Goal: Information Seeking & Learning: Learn about a topic

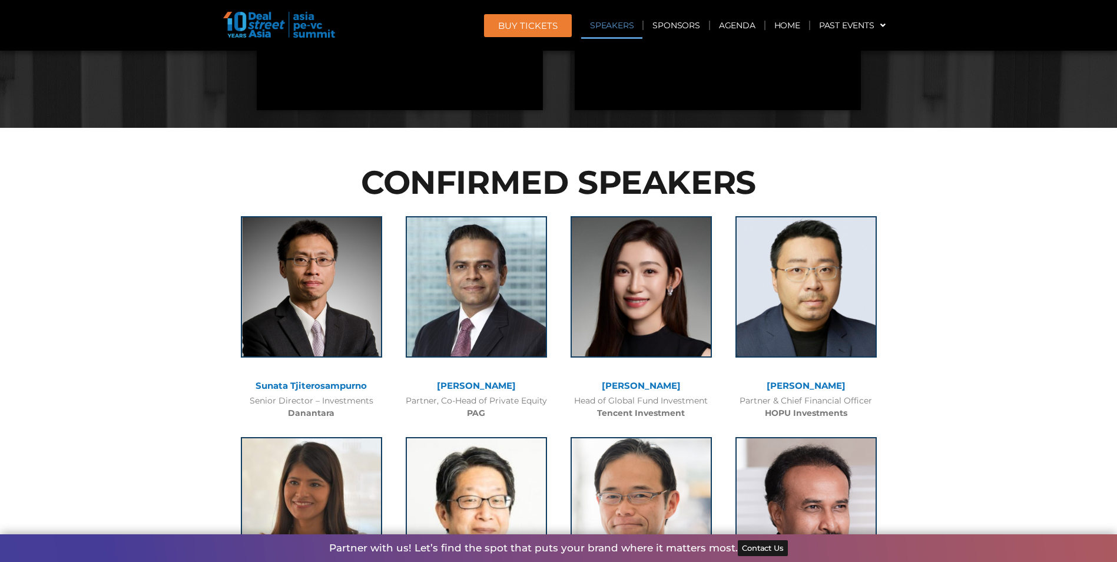
scroll to position [1178, 0]
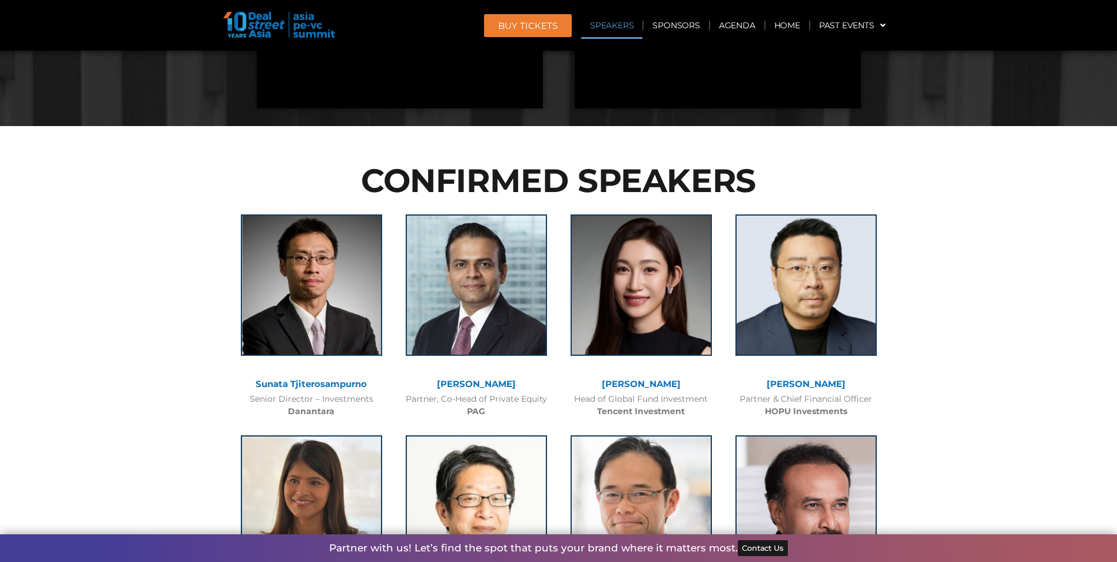
drag, startPoint x: 112, startPoint y: 317, endPoint x: 87, endPoint y: 256, distance: 66.3
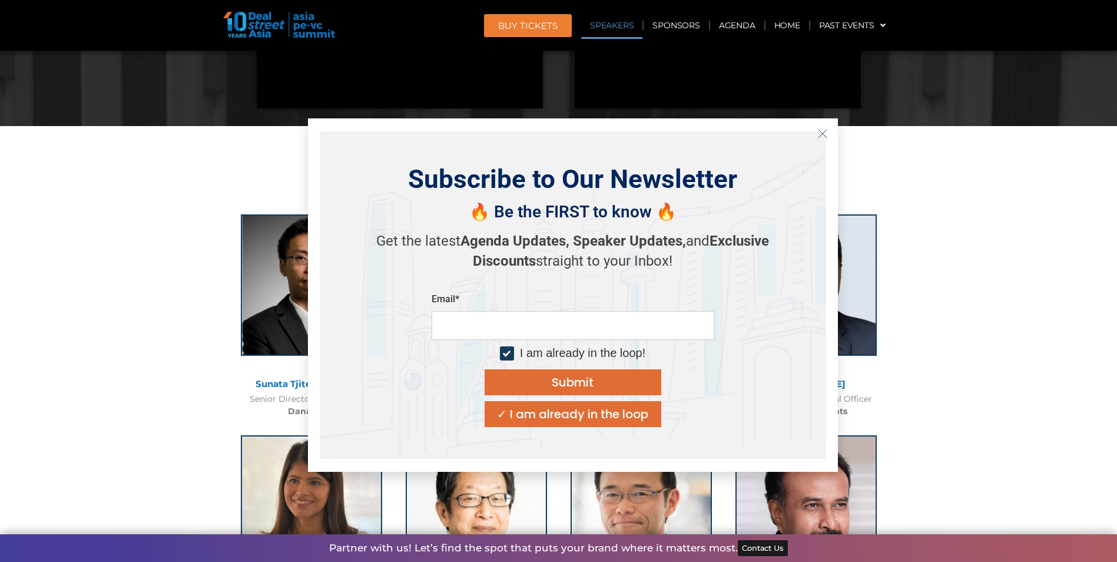
click at [820, 135] on icon "Close" at bounding box center [822, 133] width 11 height 11
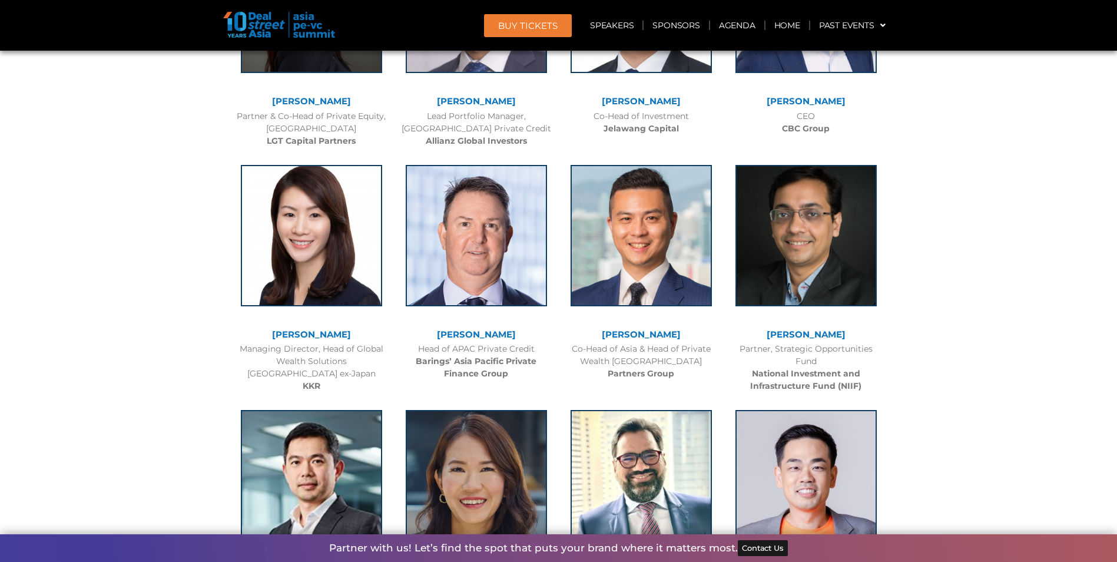
scroll to position [1943, 0]
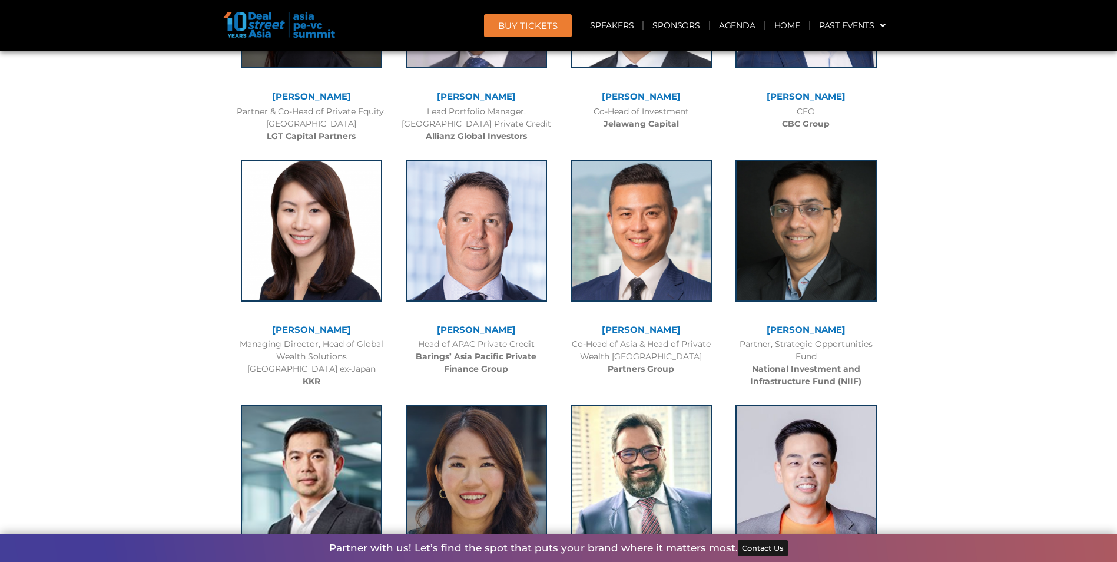
drag, startPoint x: 959, startPoint y: 276, endPoint x: 925, endPoint y: 190, distance: 93.1
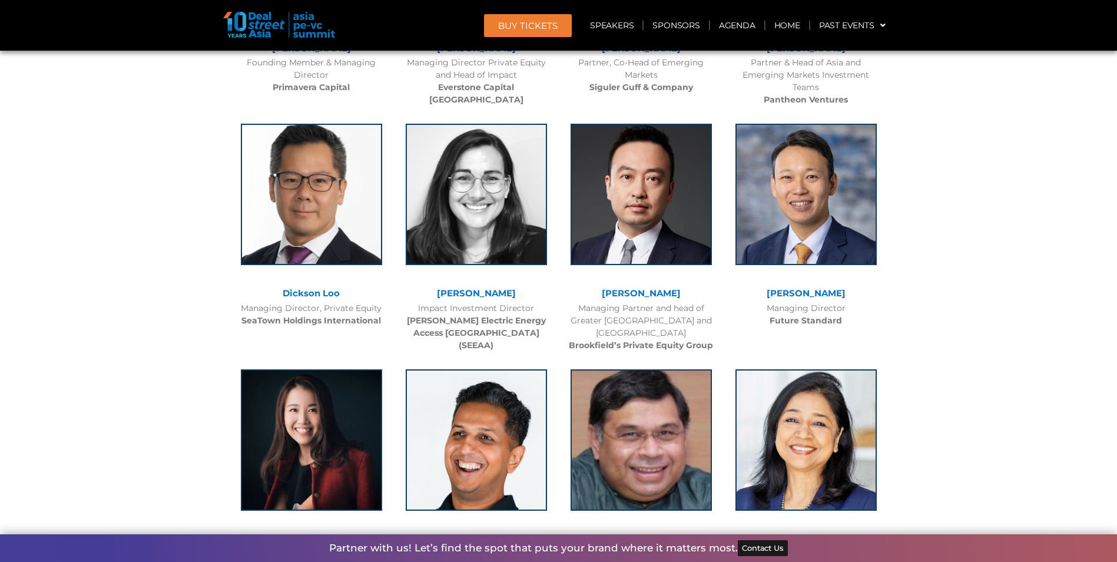
scroll to position [3592, 0]
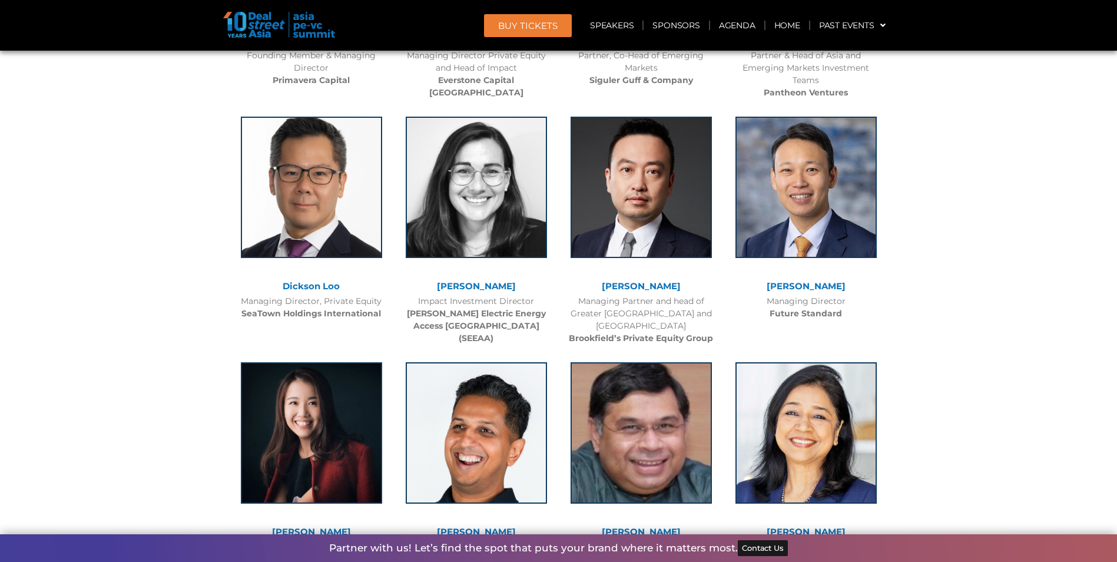
drag, startPoint x: 946, startPoint y: 229, endPoint x: 928, endPoint y: 139, distance: 91.8
click at [928, 139] on div at bounding box center [558, 367] width 1117 height 5310
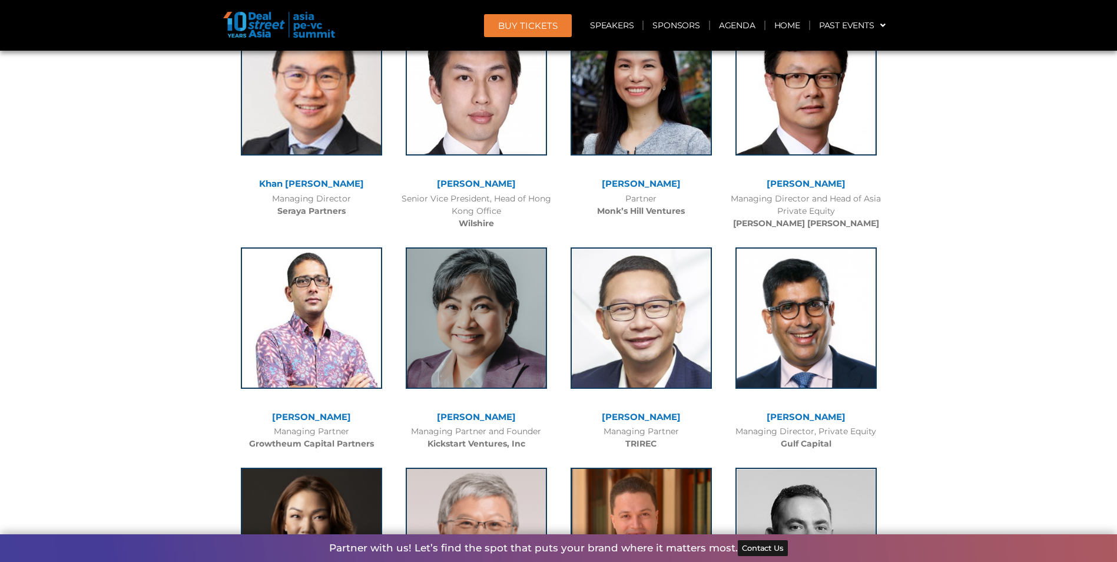
scroll to position [2768, 0]
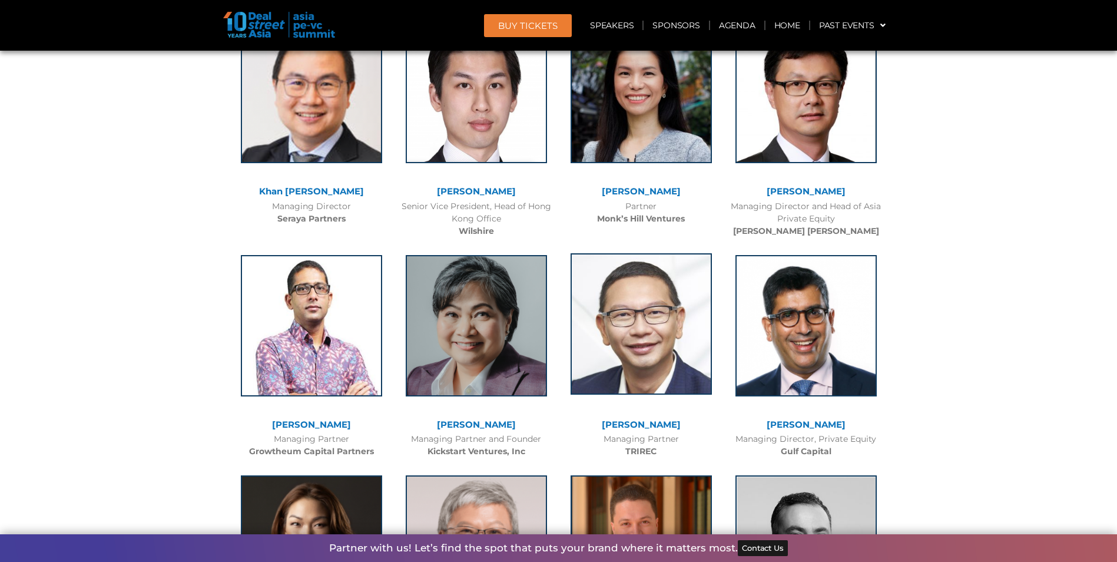
click at [655, 346] on img at bounding box center [641, 323] width 141 height 141
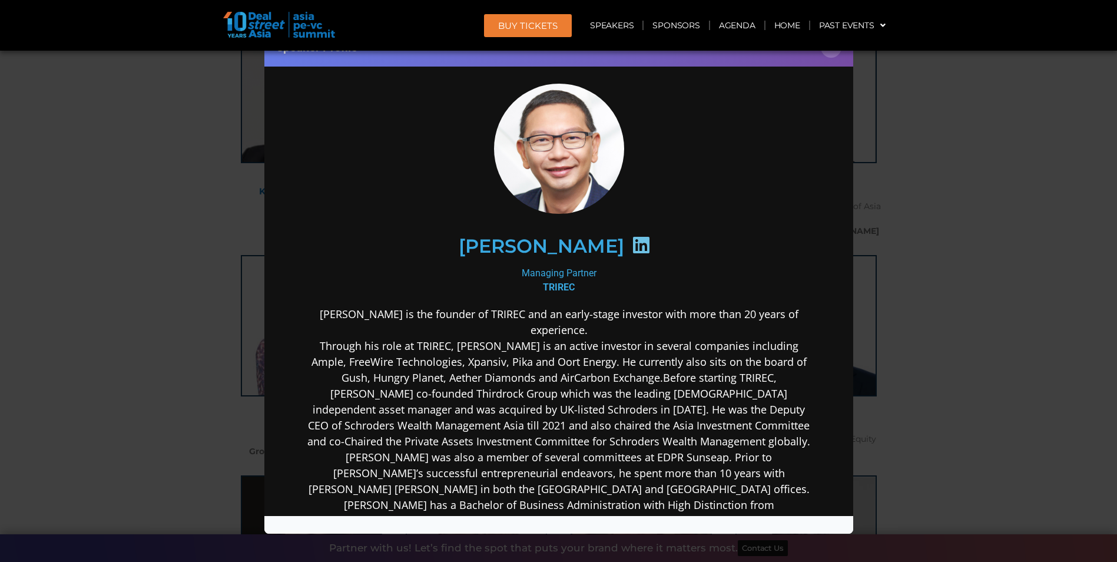
scroll to position [0, 0]
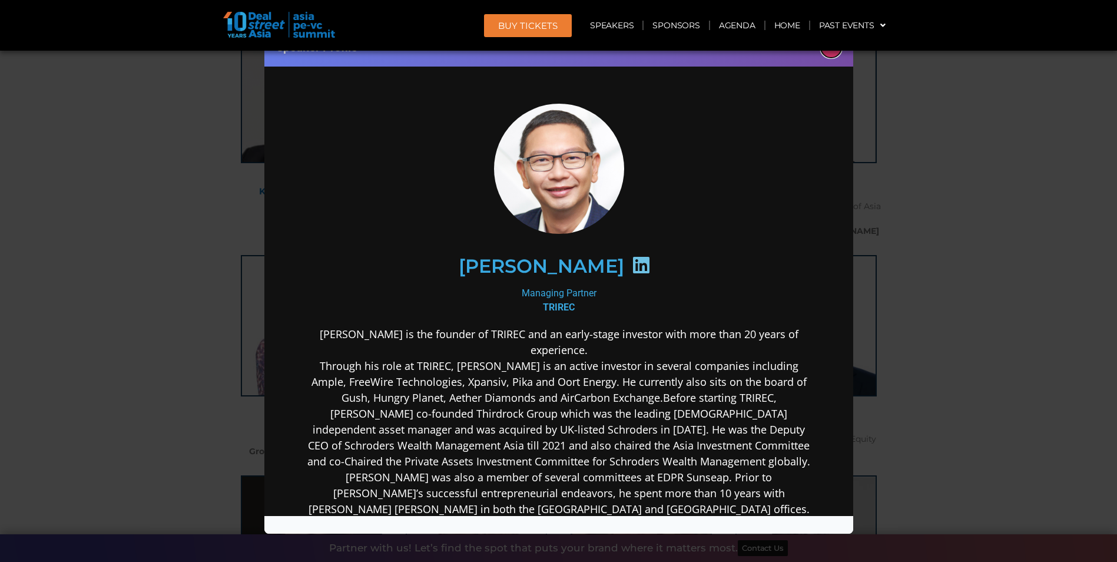
click at [831, 54] on button "×" at bounding box center [831, 47] width 21 height 21
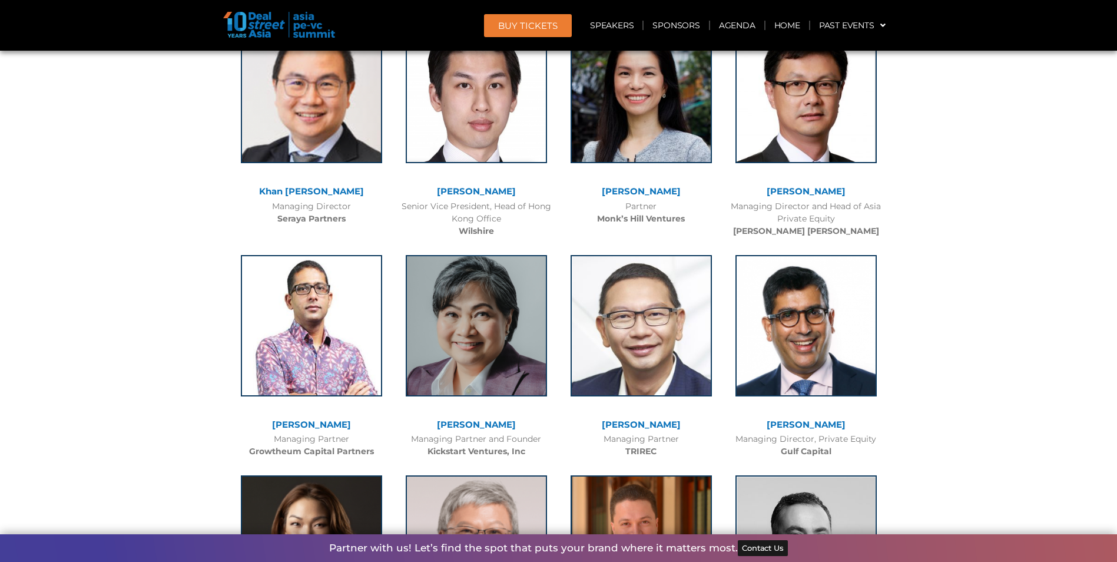
drag, startPoint x: 967, startPoint y: 259, endPoint x: 945, endPoint y: 206, distance: 58.1
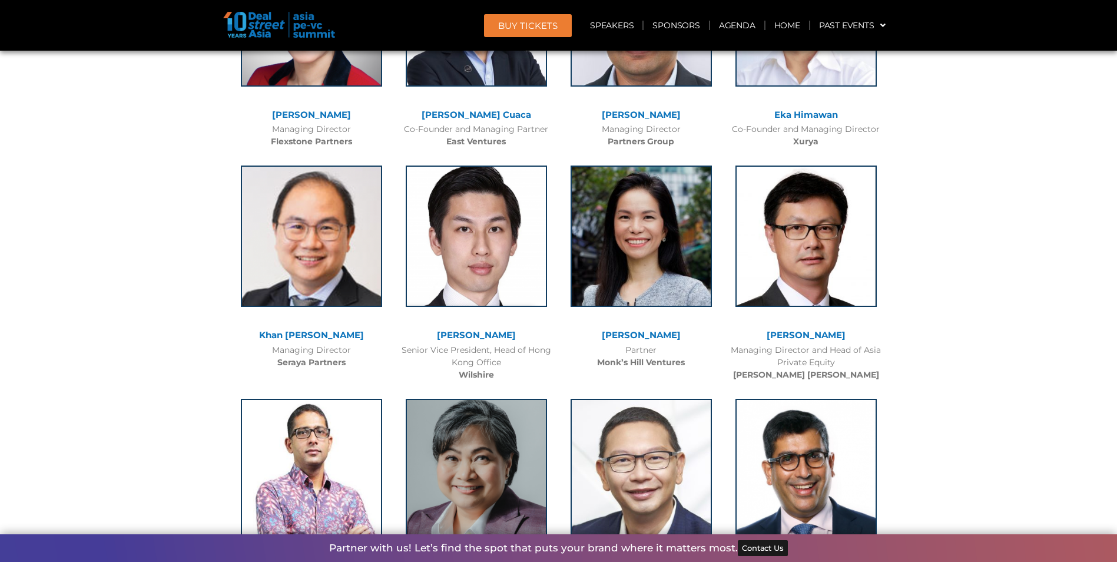
scroll to position [2591, 0]
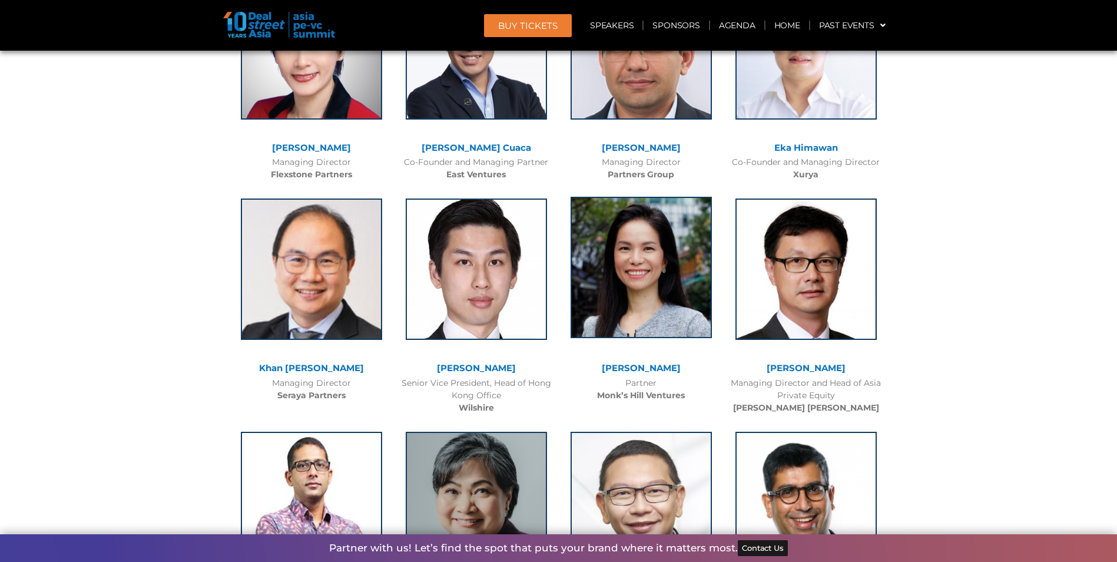
click at [674, 275] on img at bounding box center [641, 267] width 141 height 141
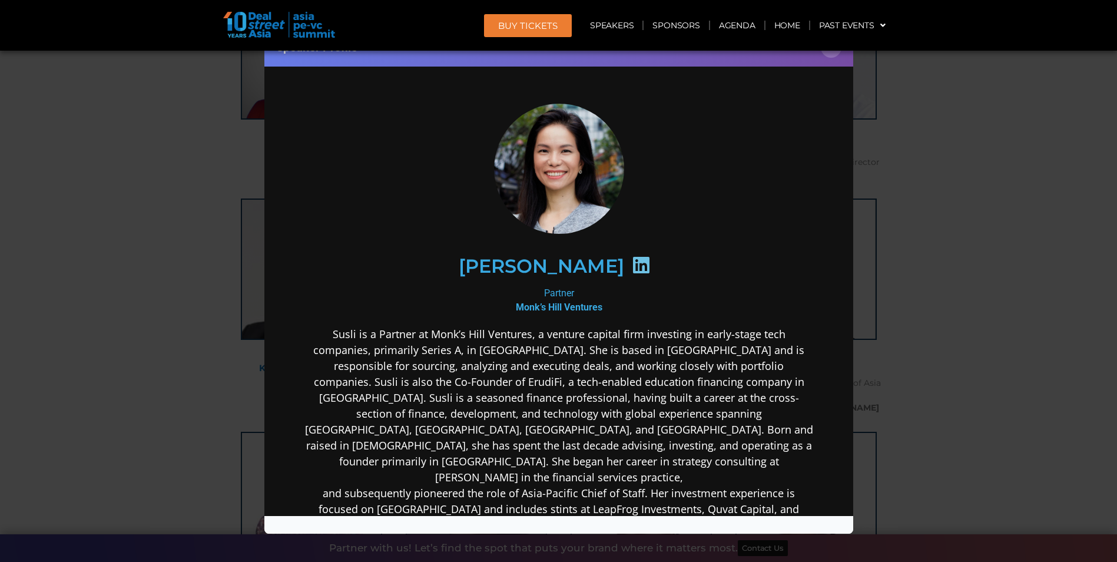
scroll to position [2297, 0]
click at [827, 52] on button "×" at bounding box center [831, 47] width 21 height 21
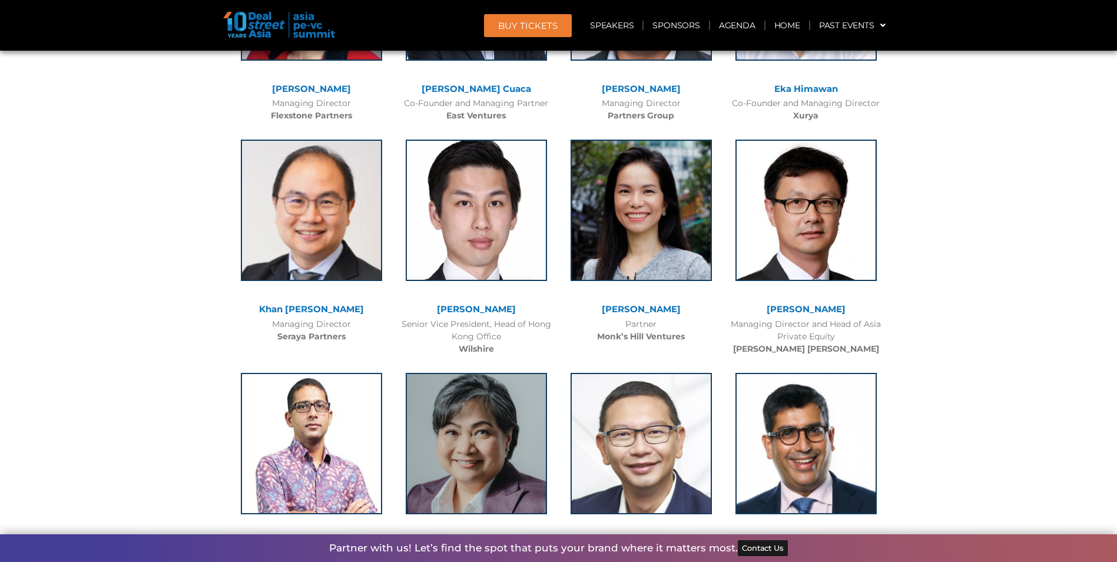
scroll to position [2709, 0]
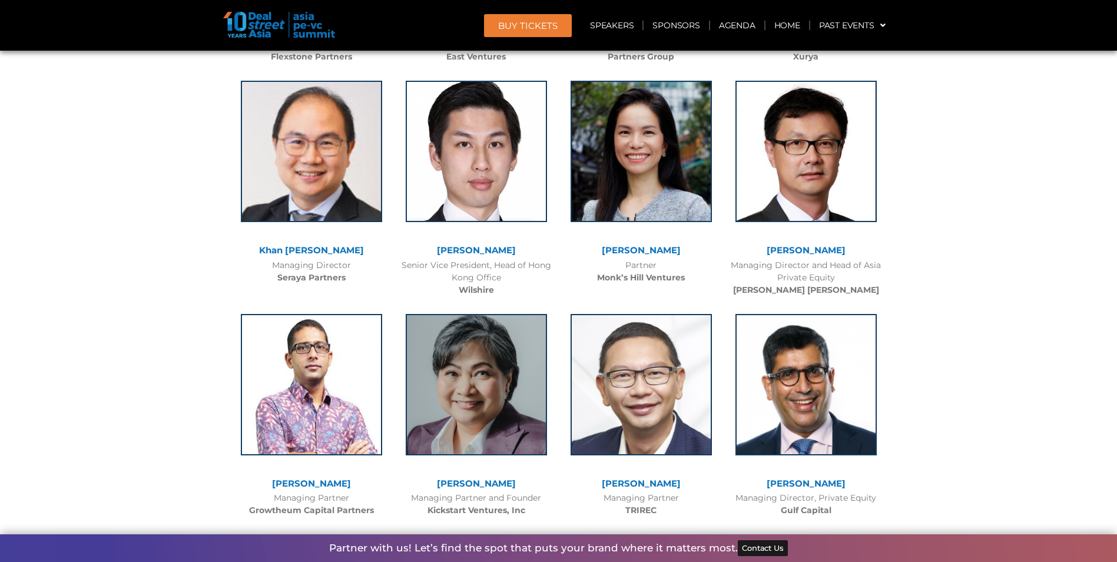
drag, startPoint x: 992, startPoint y: 195, endPoint x: 970, endPoint y: 153, distance: 47.7
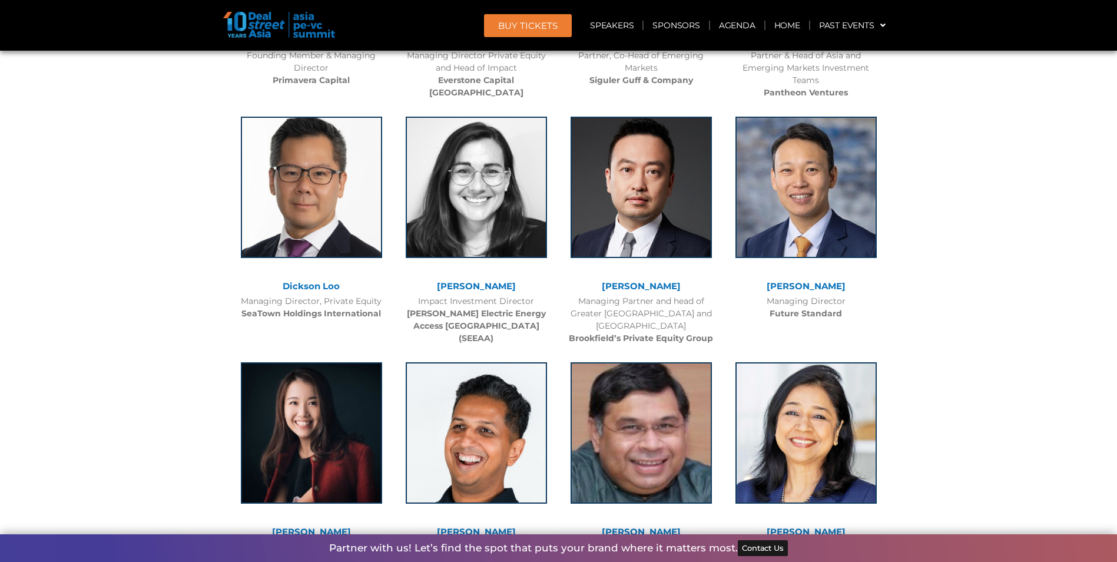
scroll to position [3886, 0]
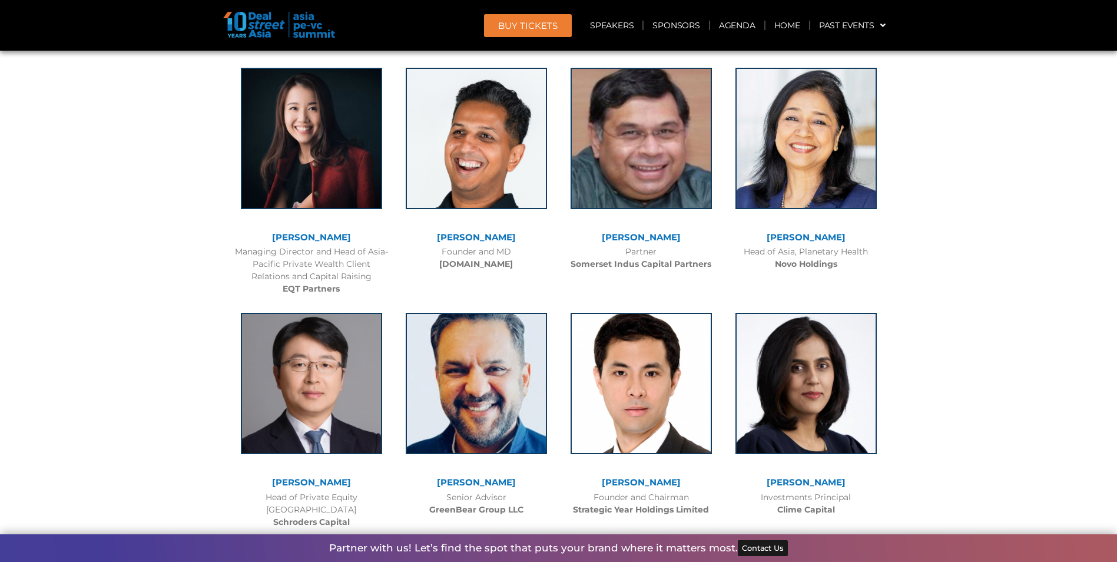
drag, startPoint x: 981, startPoint y: 181, endPoint x: 966, endPoint y: 141, distance: 43.2
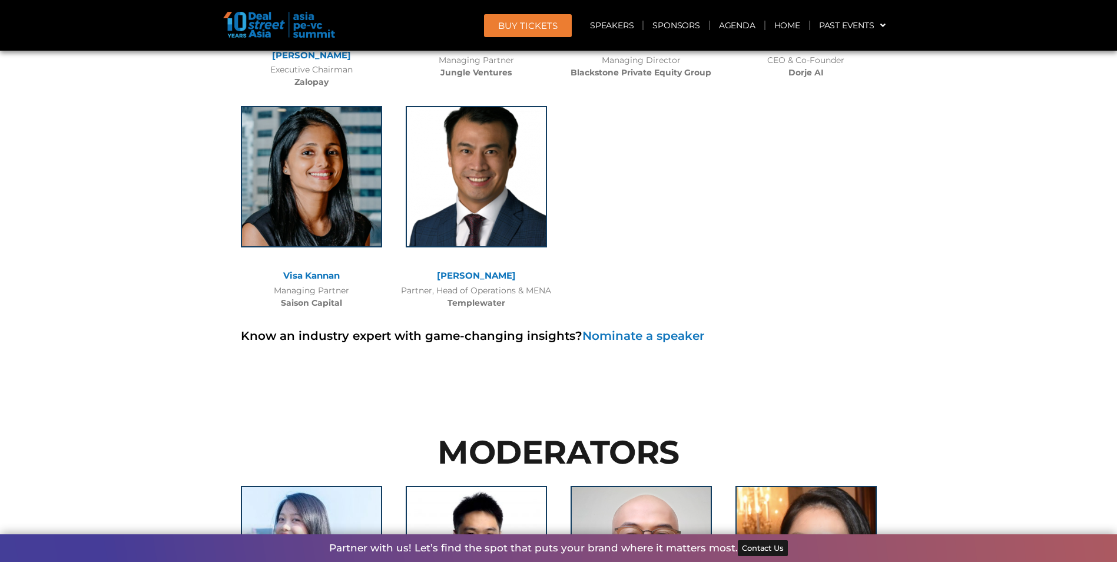
scroll to position [8538, 0]
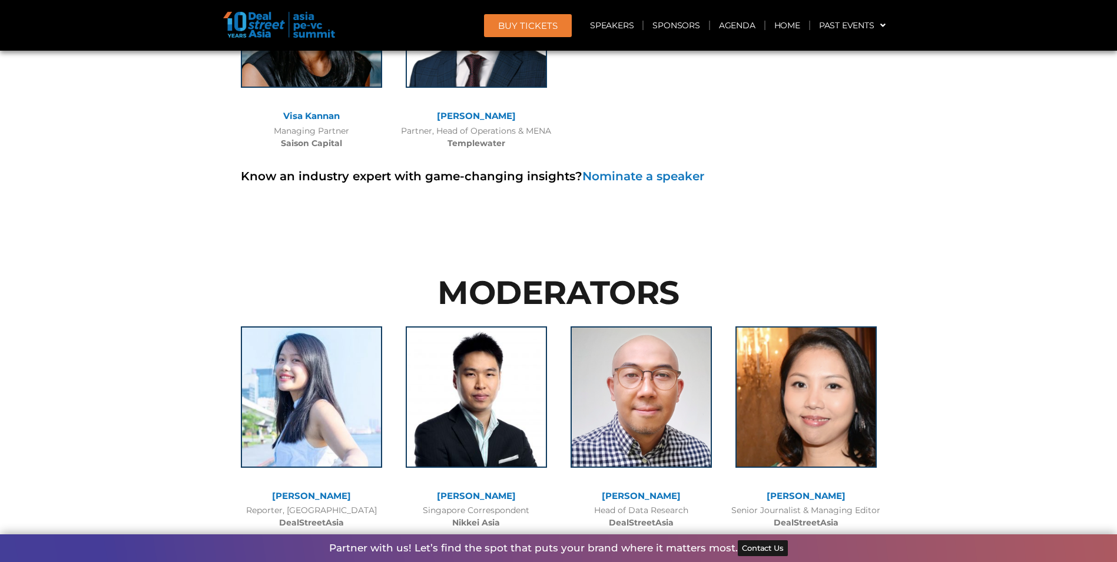
drag, startPoint x: 193, startPoint y: 288, endPoint x: 940, endPoint y: 184, distance: 754.5
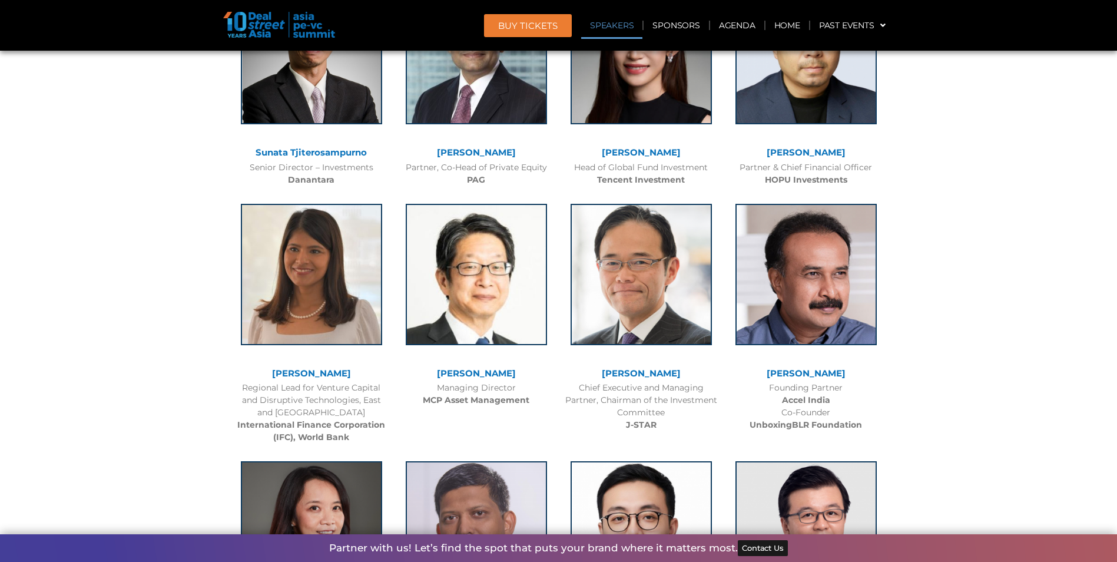
scroll to position [1295, 0]
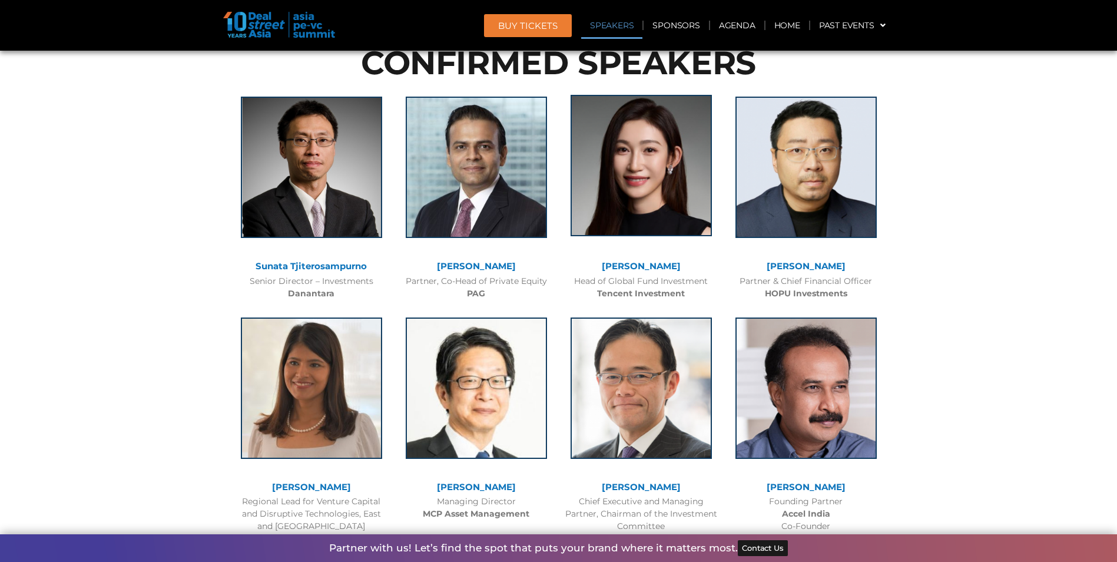
click at [642, 193] on img at bounding box center [641, 165] width 141 height 141
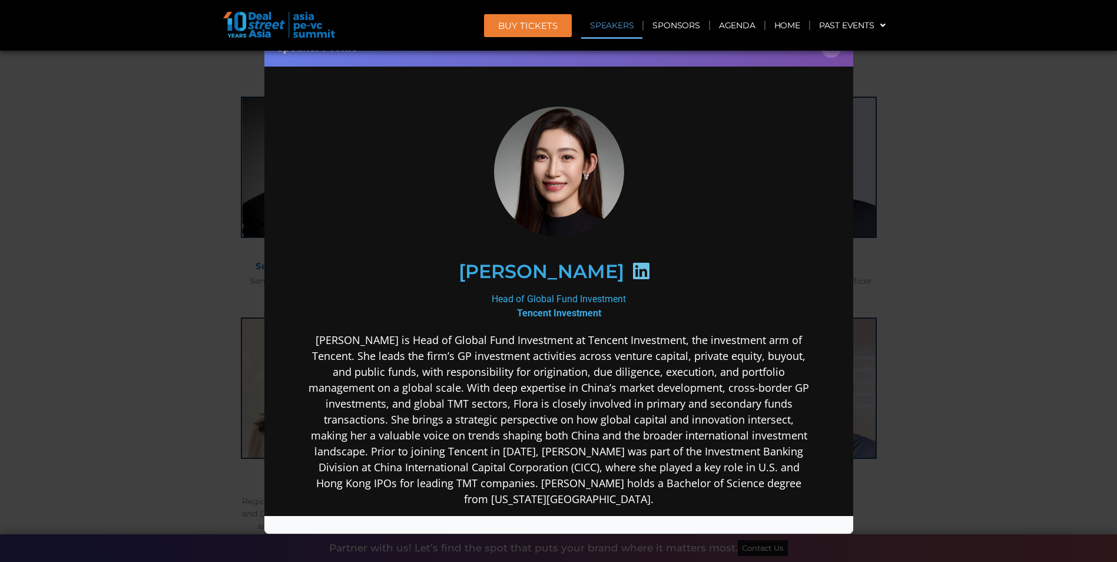
scroll to position [0, 0]
drag, startPoint x: 618, startPoint y: 339, endPoint x: 528, endPoint y: 347, distance: 90.5
click at [528, 347] on p "[PERSON_NAME] is Head of Global Fund Investment at Tencent Investment, the inve…" at bounding box center [558, 419] width 509 height 175
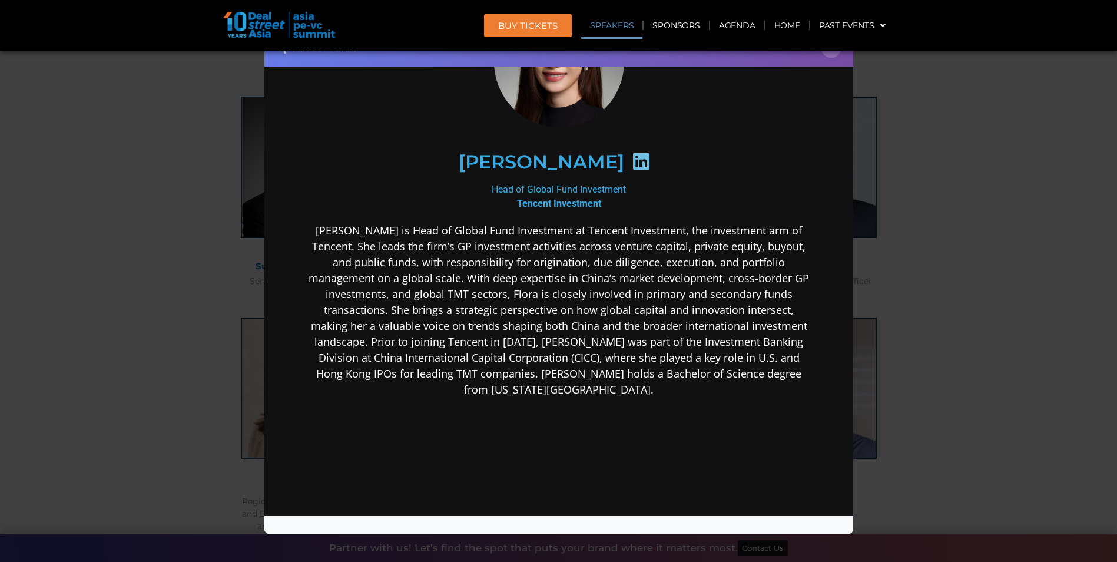
scroll to position [118, 0]
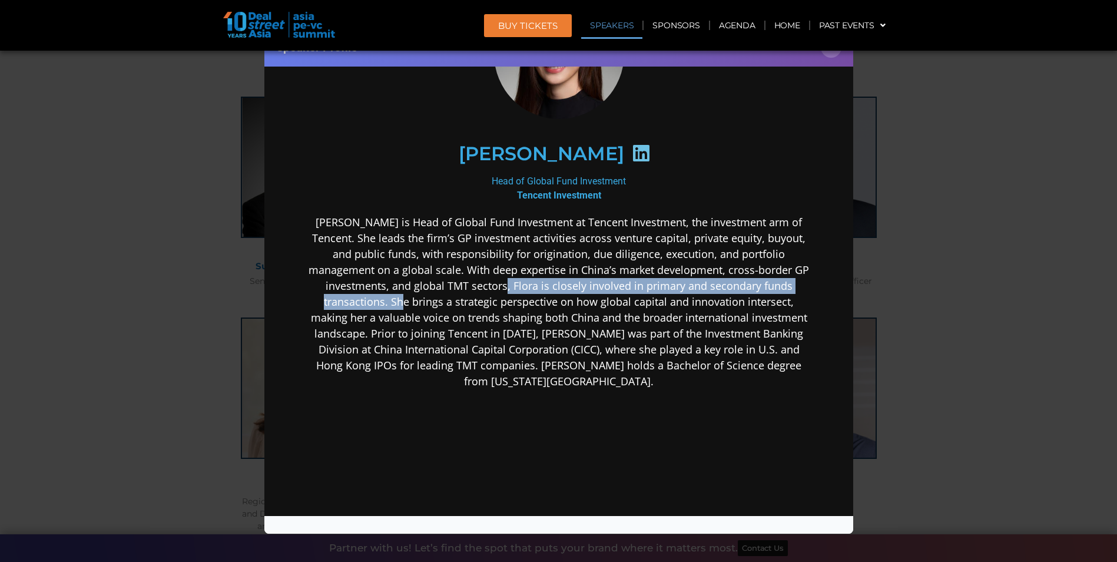
drag, startPoint x: 413, startPoint y: 279, endPoint x: 781, endPoint y: 289, distance: 368.2
click at [781, 289] on p "[PERSON_NAME] is Head of Global Fund Investment at Tencent Investment, the inve…" at bounding box center [558, 301] width 509 height 175
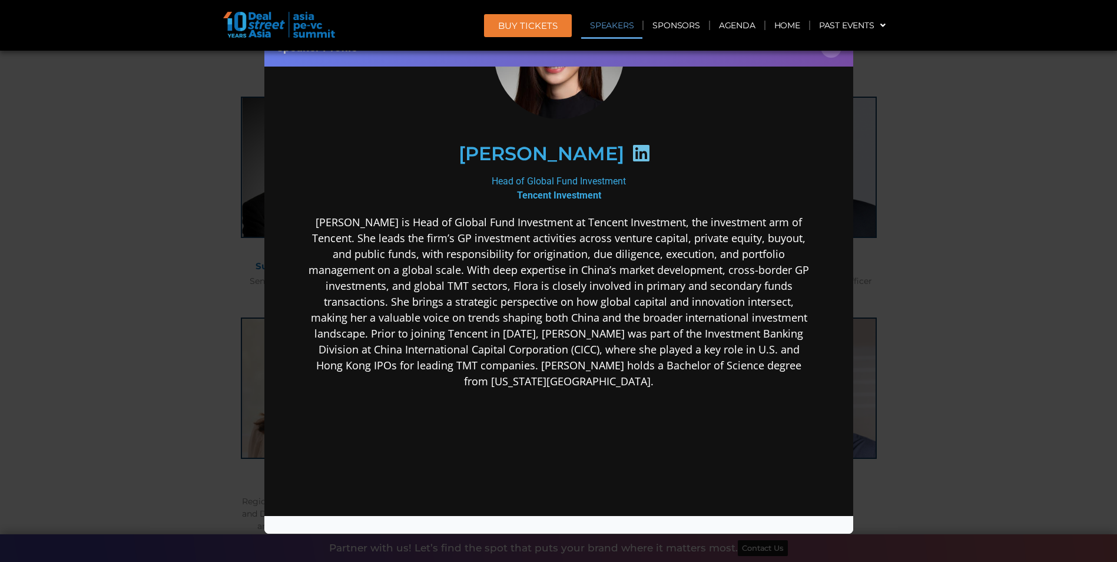
click at [433, 330] on p "[PERSON_NAME] is Head of Global Fund Investment at Tencent Investment, the inve…" at bounding box center [558, 301] width 509 height 175
drag, startPoint x: 527, startPoint y: 330, endPoint x: 424, endPoint y: 330, distance: 103.0
click at [424, 330] on p "[PERSON_NAME] is Head of Global Fund Investment at Tencent Investment, the inve…" at bounding box center [558, 301] width 509 height 175
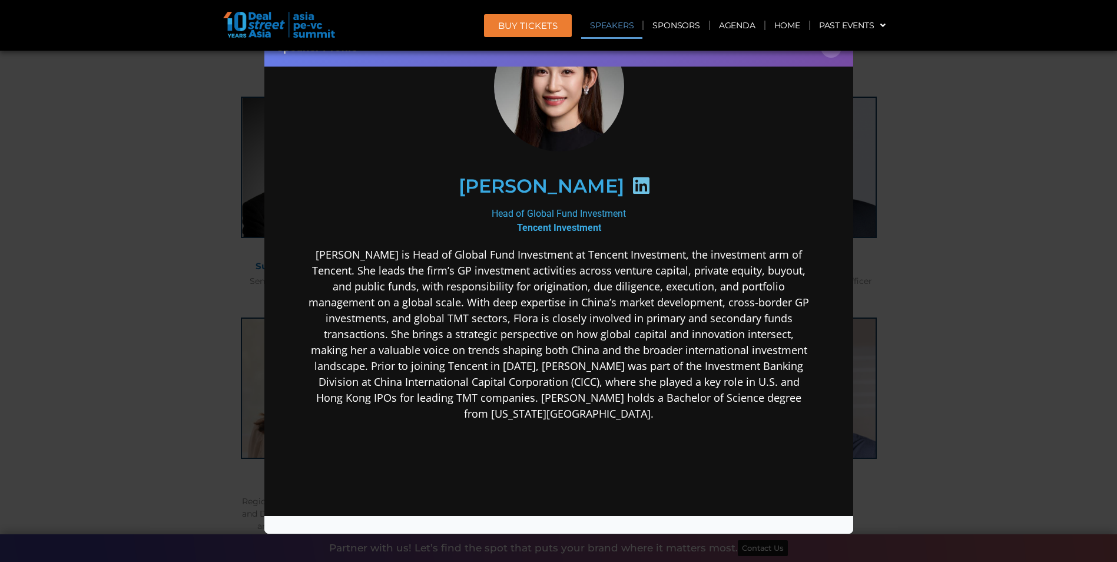
scroll to position [0, 0]
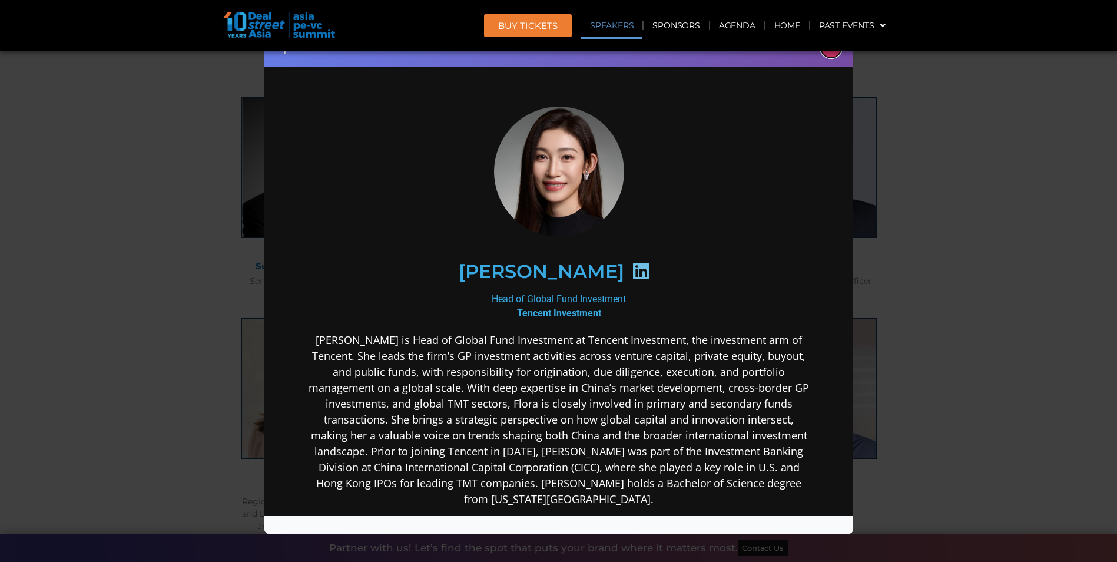
click at [830, 51] on button "×" at bounding box center [831, 47] width 21 height 21
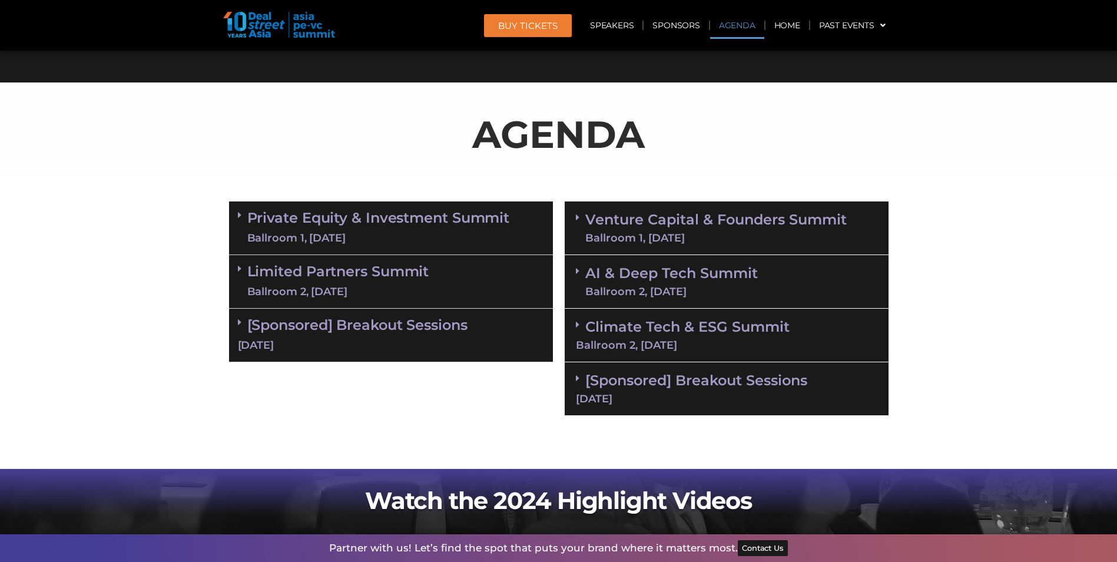
scroll to position [589, 0]
